Goal: Find specific page/section: Find specific page/section

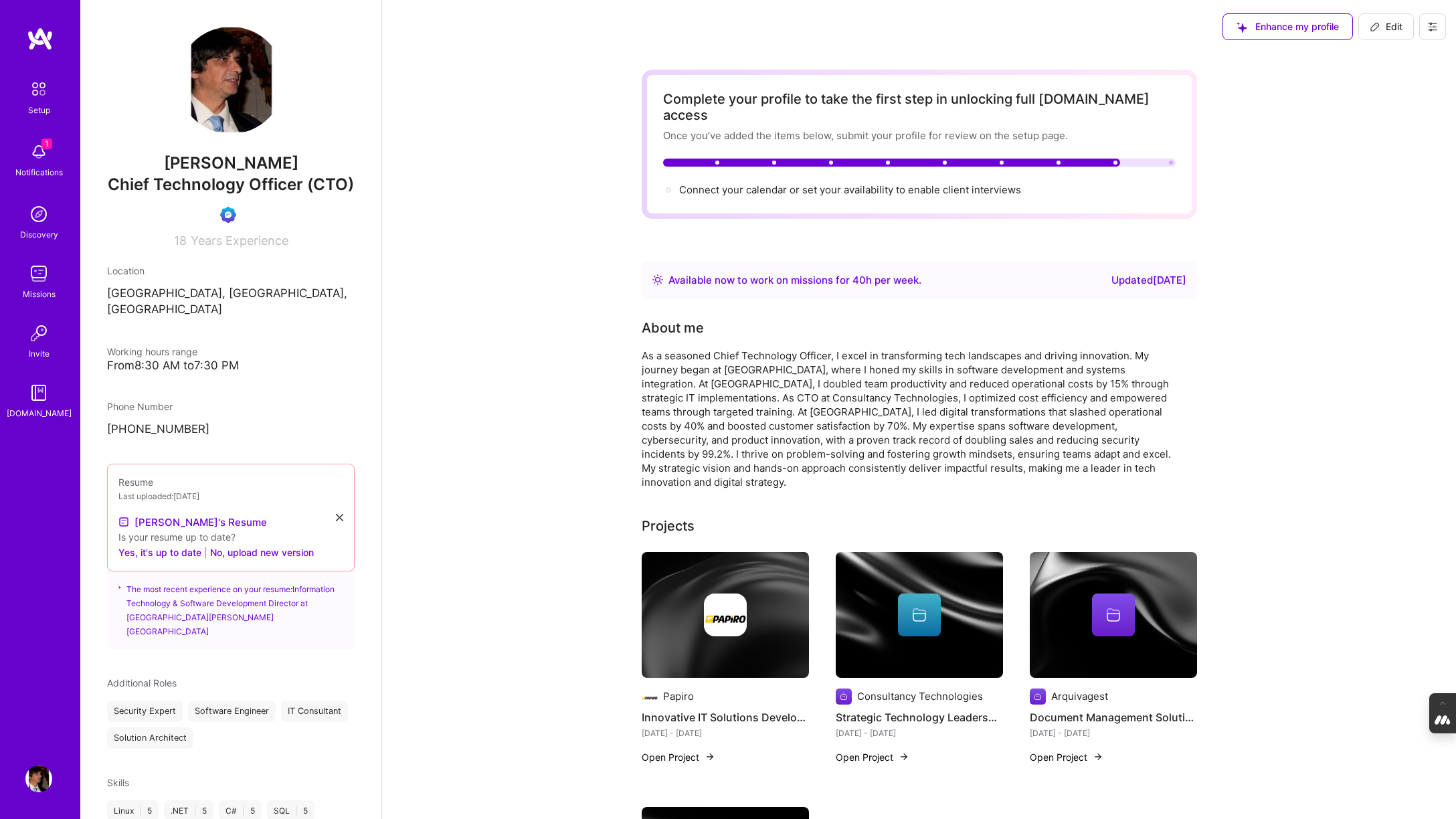
click at [41, 168] on div "Notifications" at bounding box center [38, 172] width 48 height 14
